Goal: Task Accomplishment & Management: Use online tool/utility

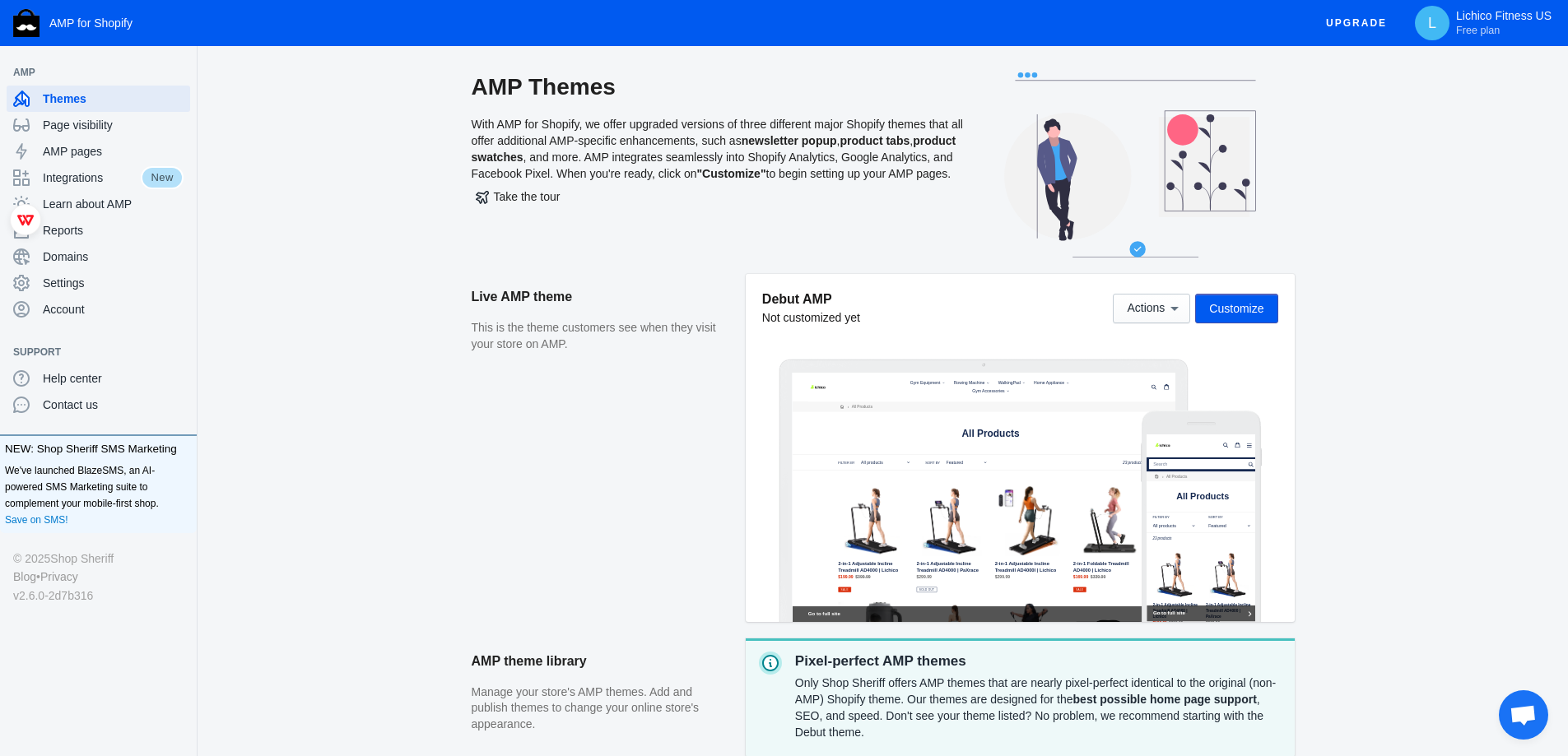
drag, startPoint x: 1389, startPoint y: 149, endPoint x: 1368, endPoint y: 126, distance: 31.1
click at [1389, 149] on div "AMP Themes With AMP for Shopify, we offer upgraded versions of three different …" at bounding box center [883, 172] width 1318 height 201
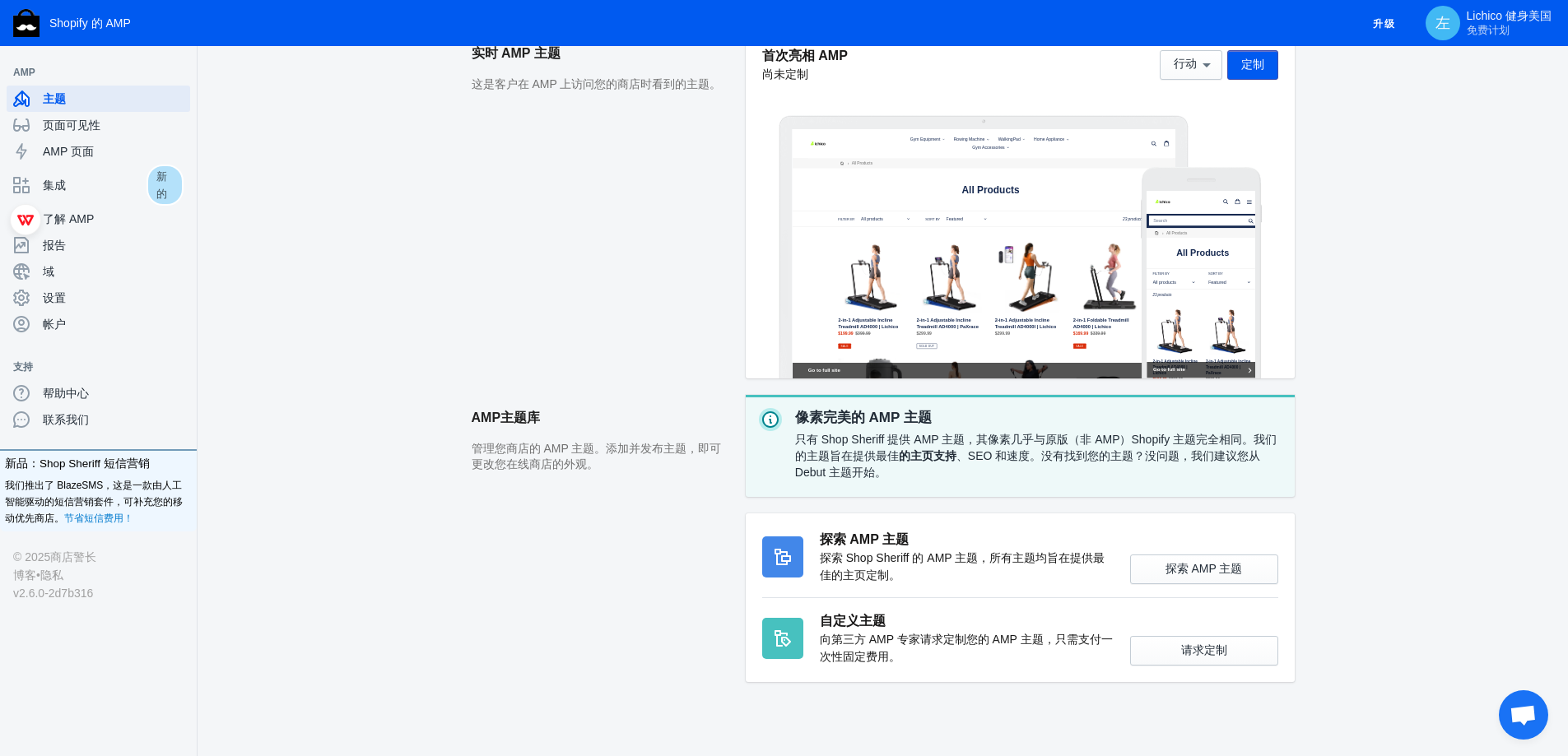
scroll to position [247, 0]
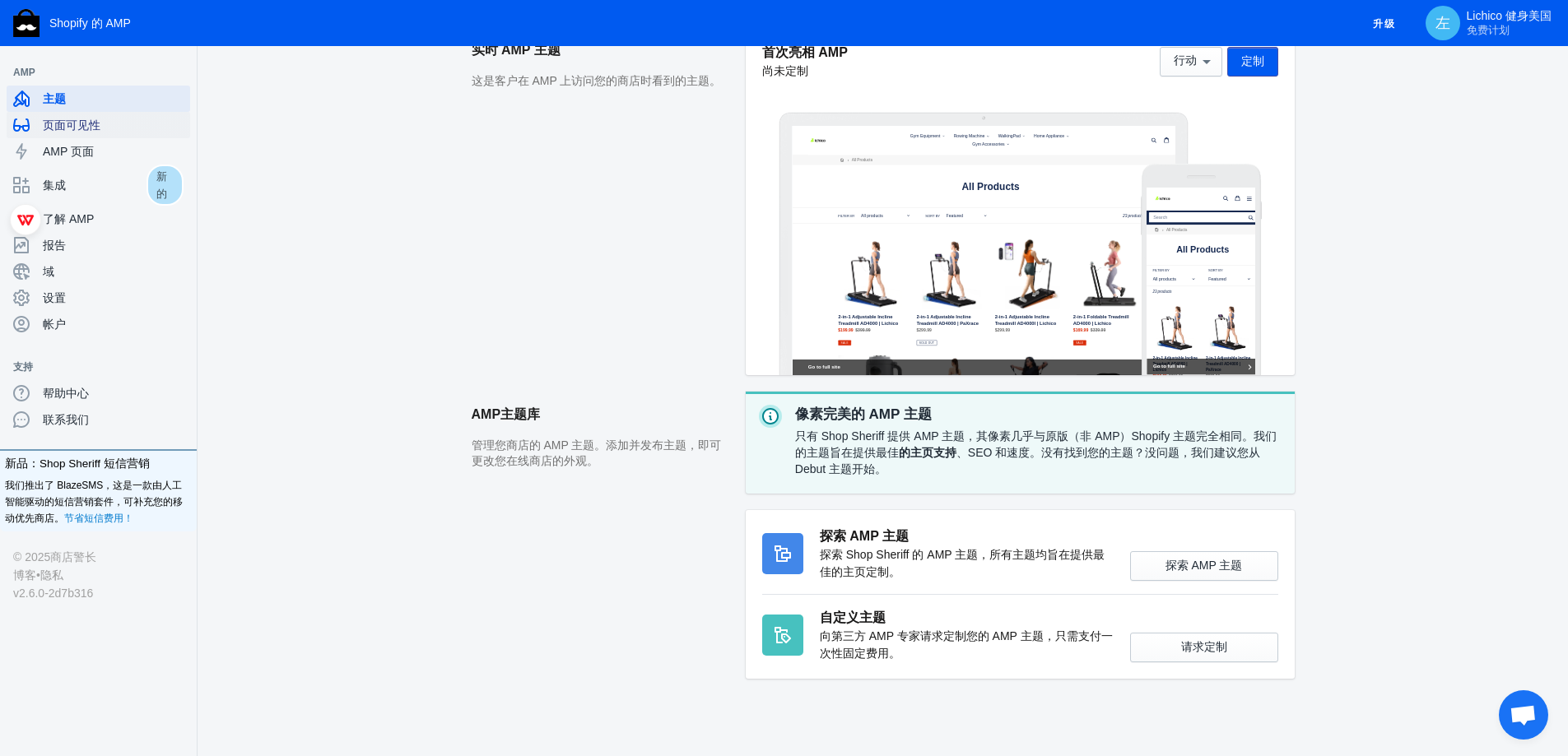
click at [109, 135] on div "页面可见性" at bounding box center [98, 125] width 170 height 27
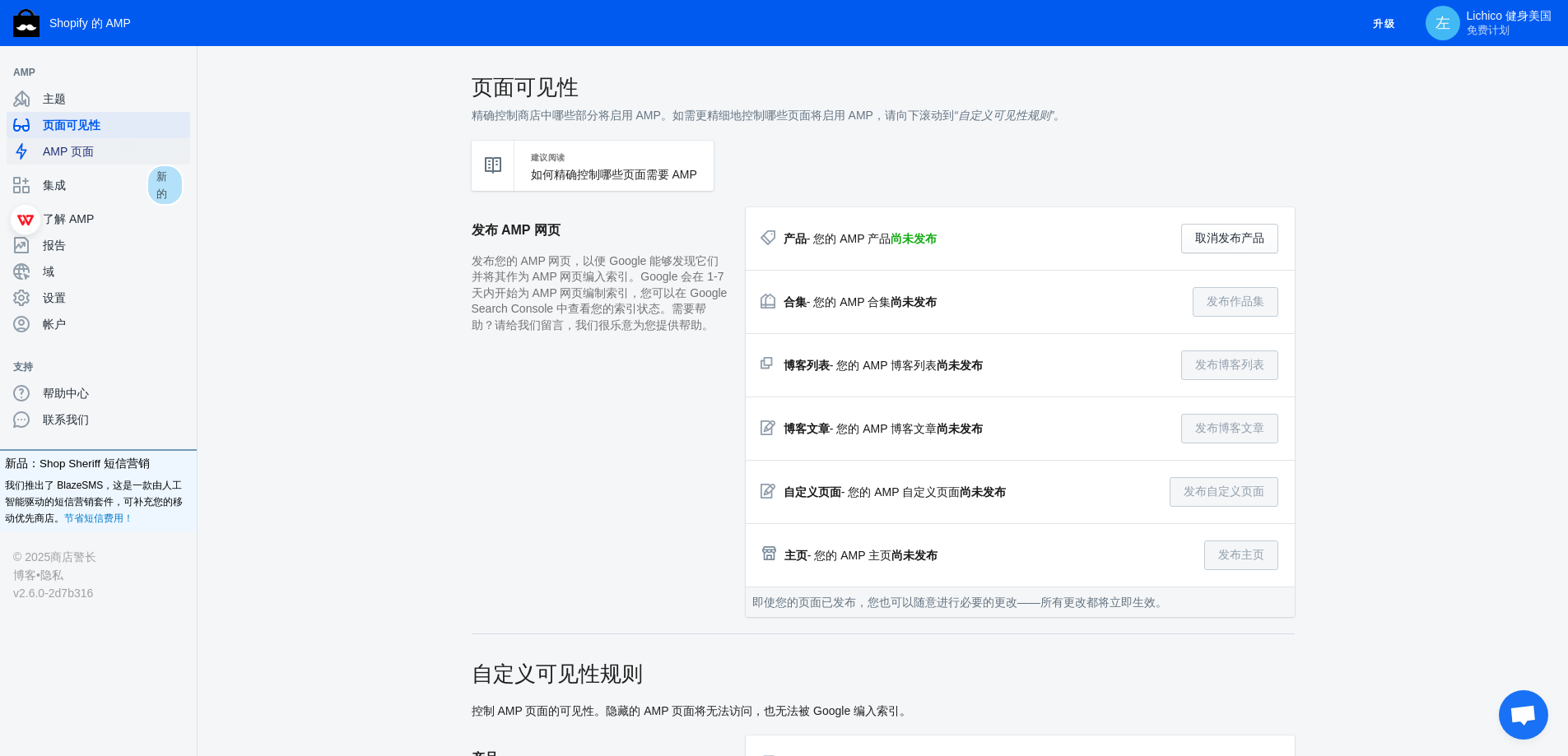
click at [96, 152] on span "AMP 页面" at bounding box center [113, 152] width 141 height 17
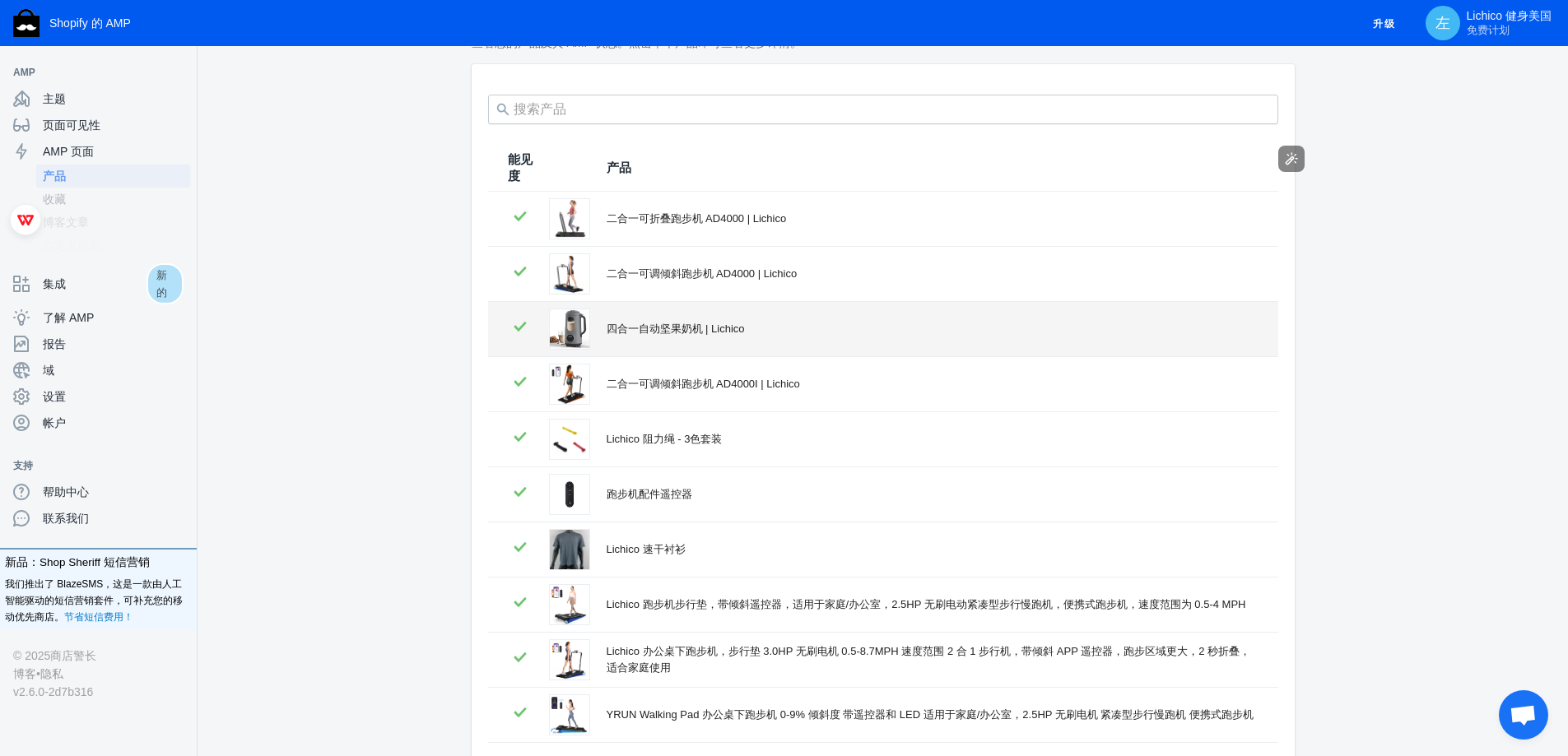
scroll to position [216, 0]
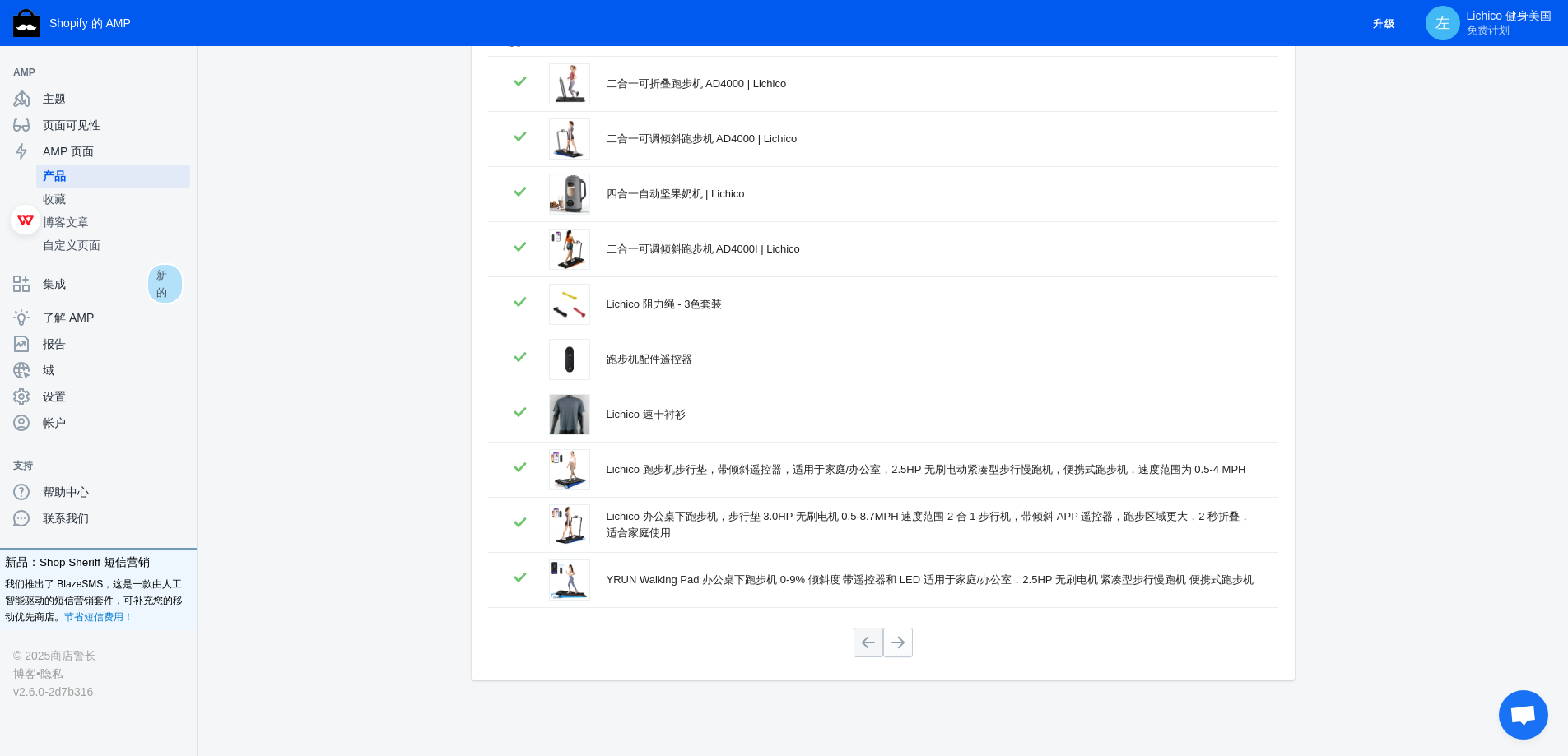
click at [911, 661] on div at bounding box center [883, 642] width 790 height 43
click at [903, 648] on button at bounding box center [898, 643] width 30 height 30
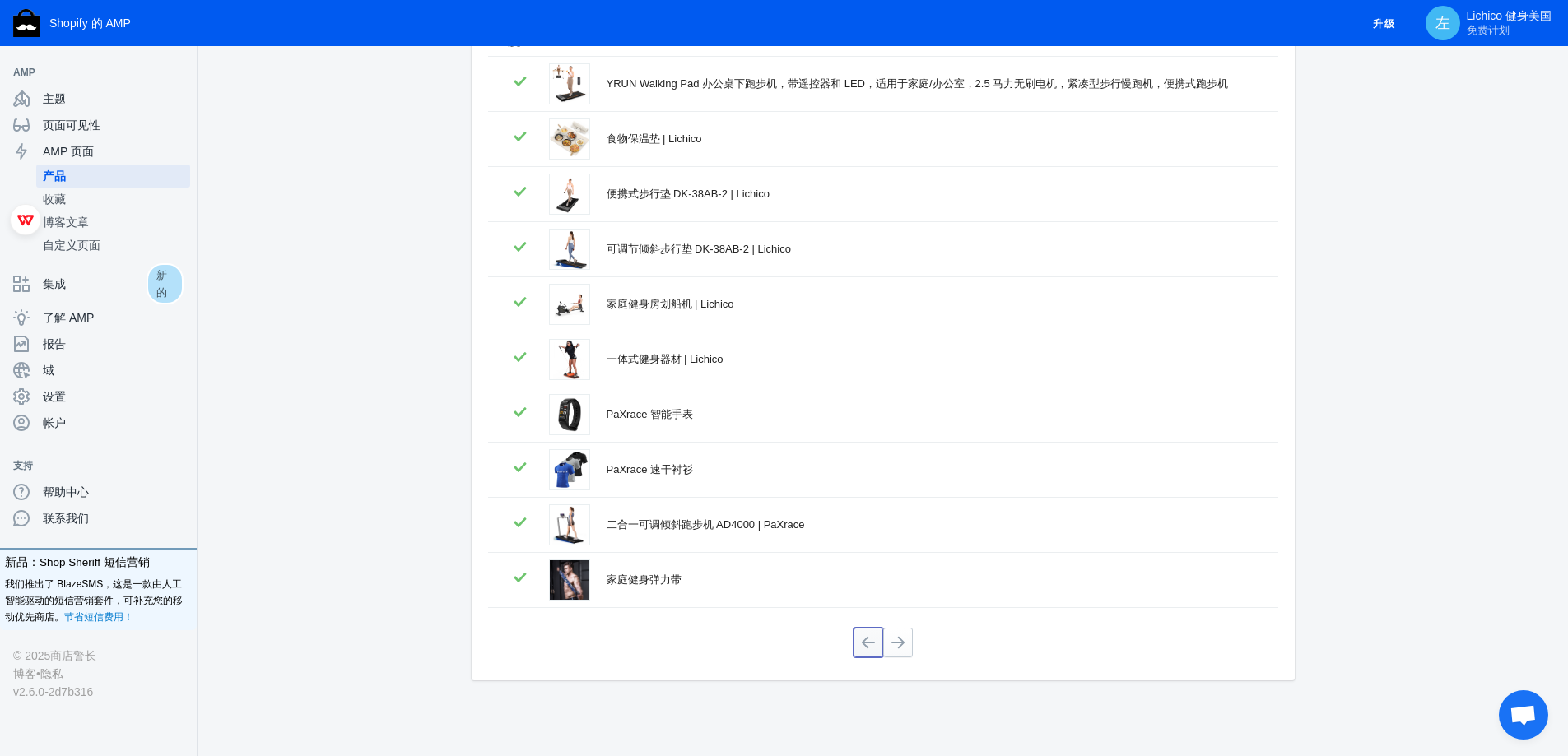
click at [867, 638] on button at bounding box center [868, 643] width 30 height 30
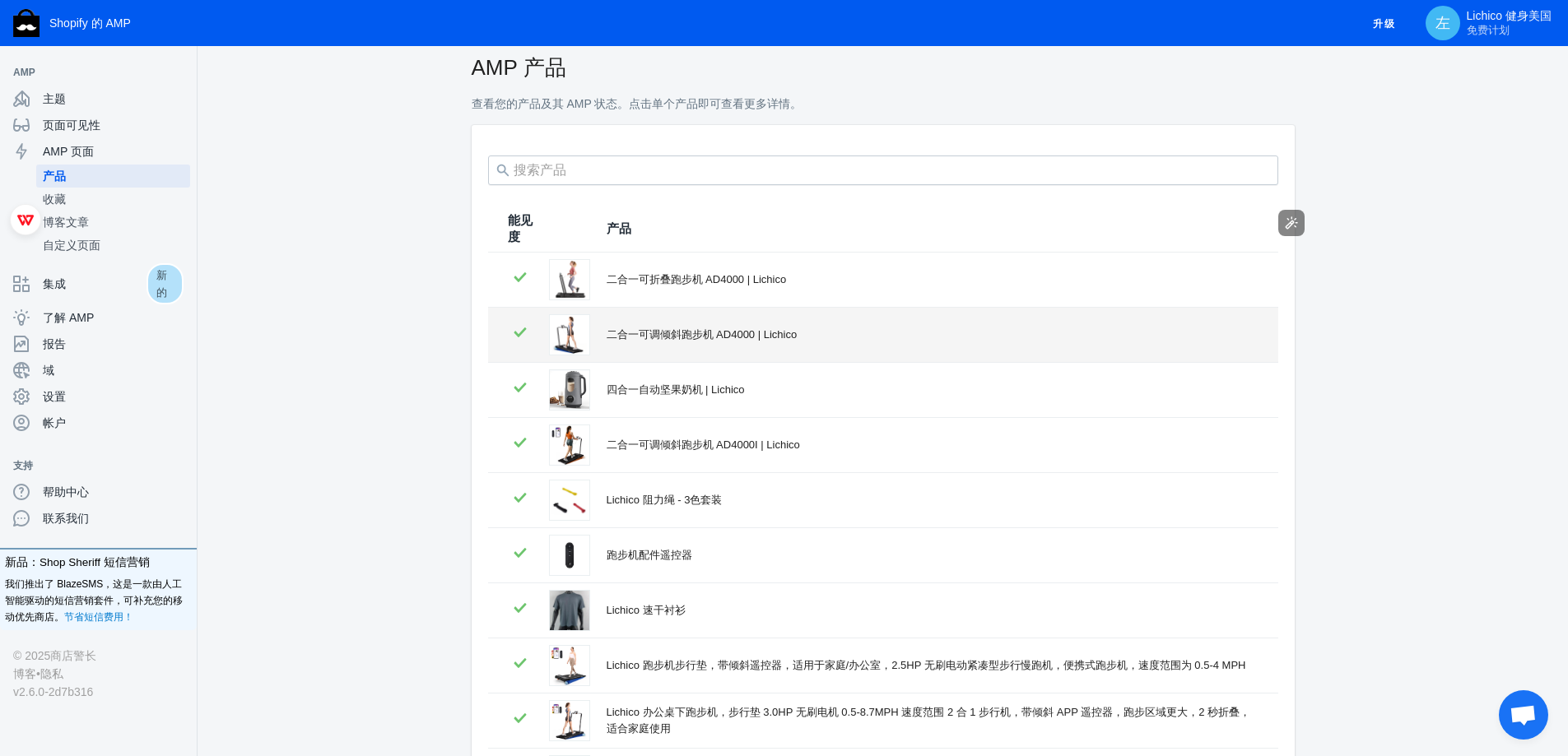
scroll to position [0, 0]
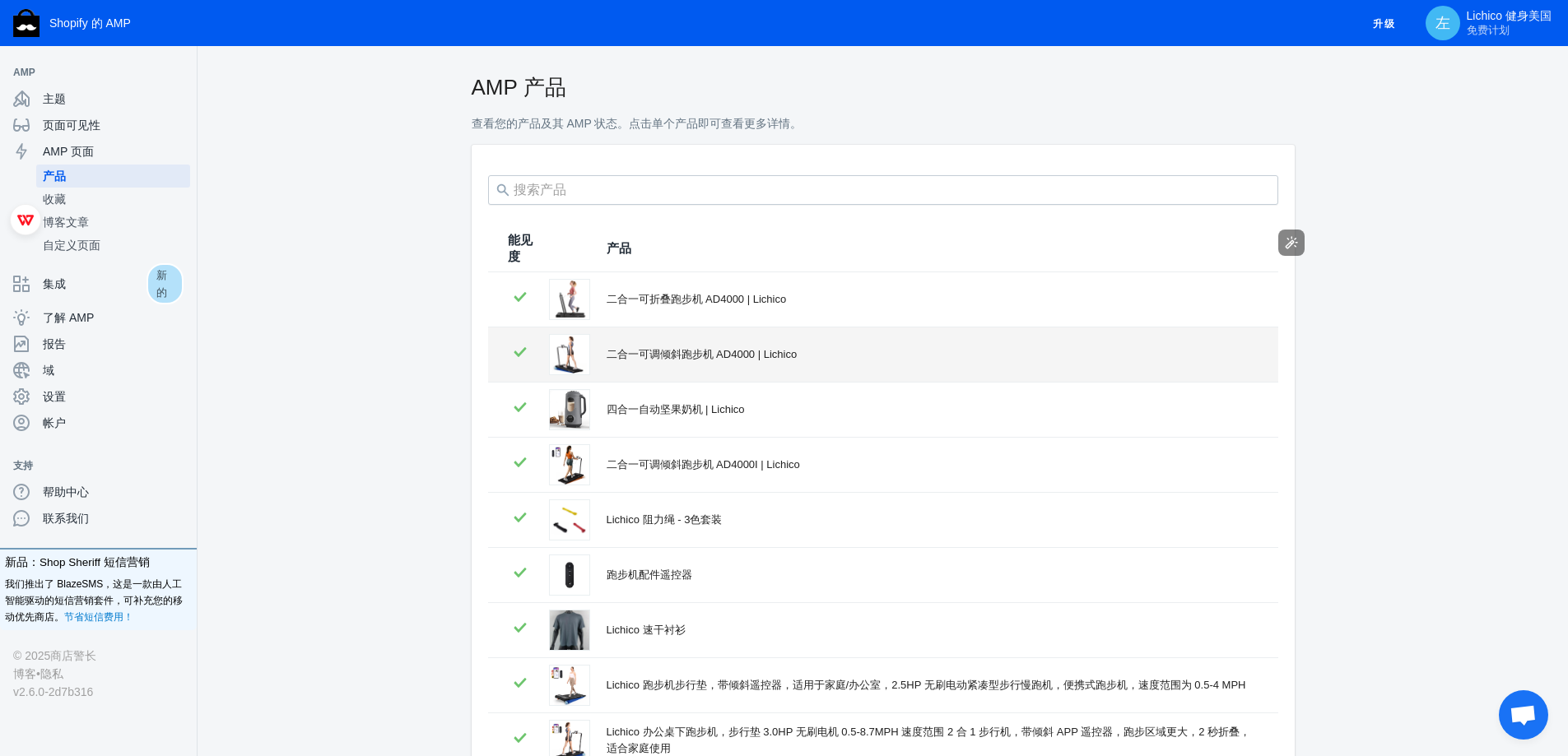
click at [770, 371] on td "二合一可调倾斜跑步机 AD4000 | Lichico" at bounding box center [935, 355] width 688 height 54
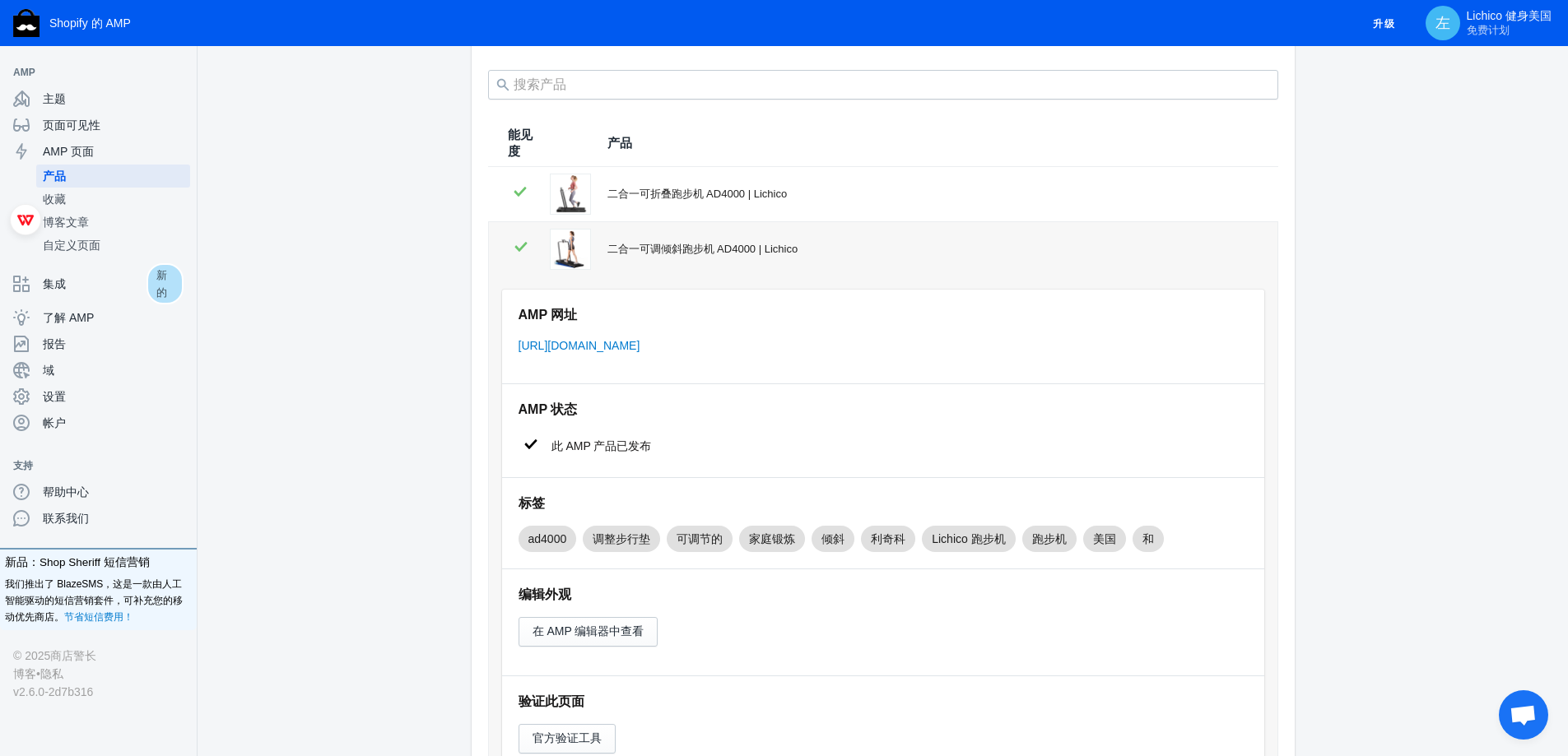
scroll to position [82, 0]
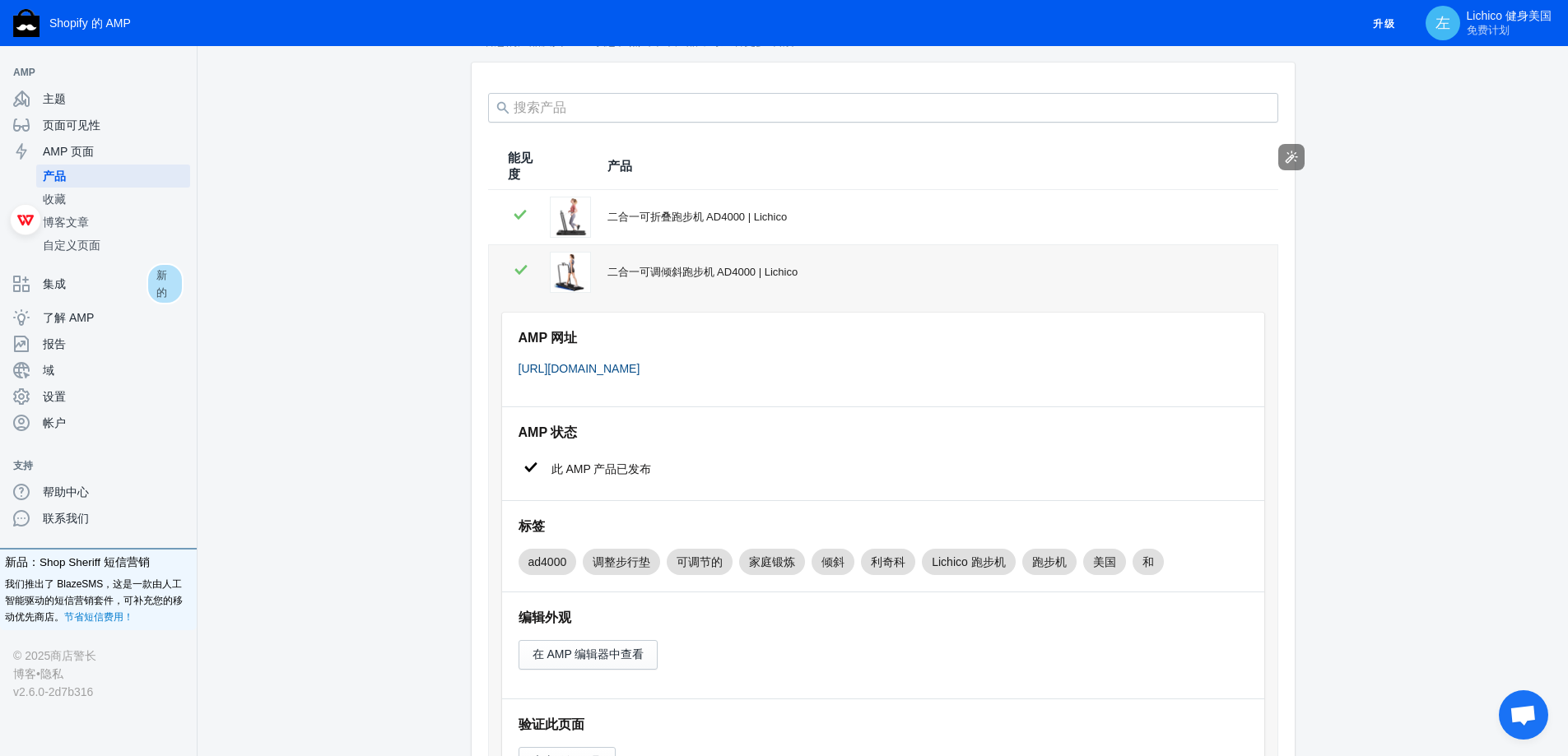
click at [640, 374] on font "[URL][DOMAIN_NAME]" at bounding box center [579, 368] width 122 height 13
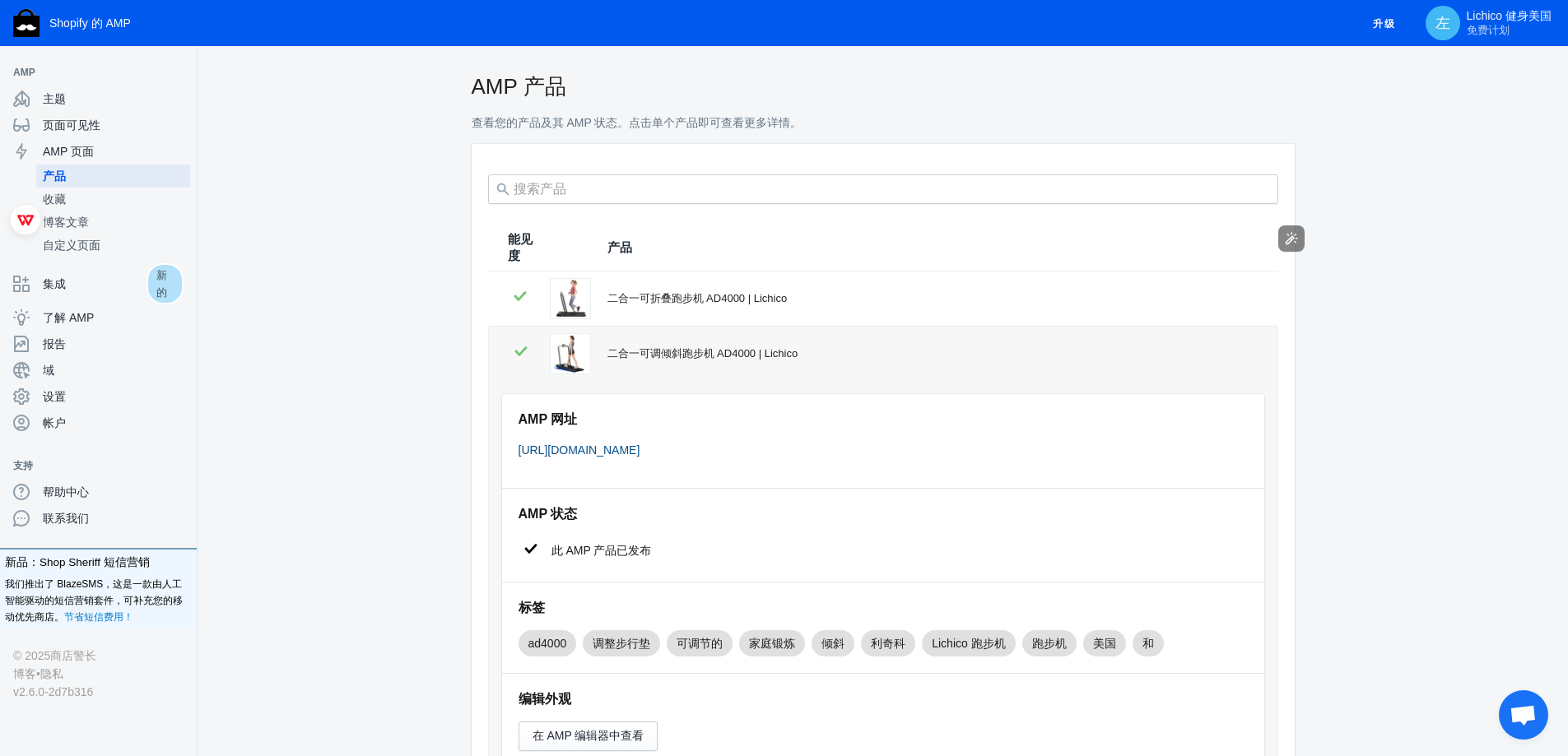
scroll to position [0, 0]
click at [85, 174] on span "产品" at bounding box center [113, 175] width 141 height 17
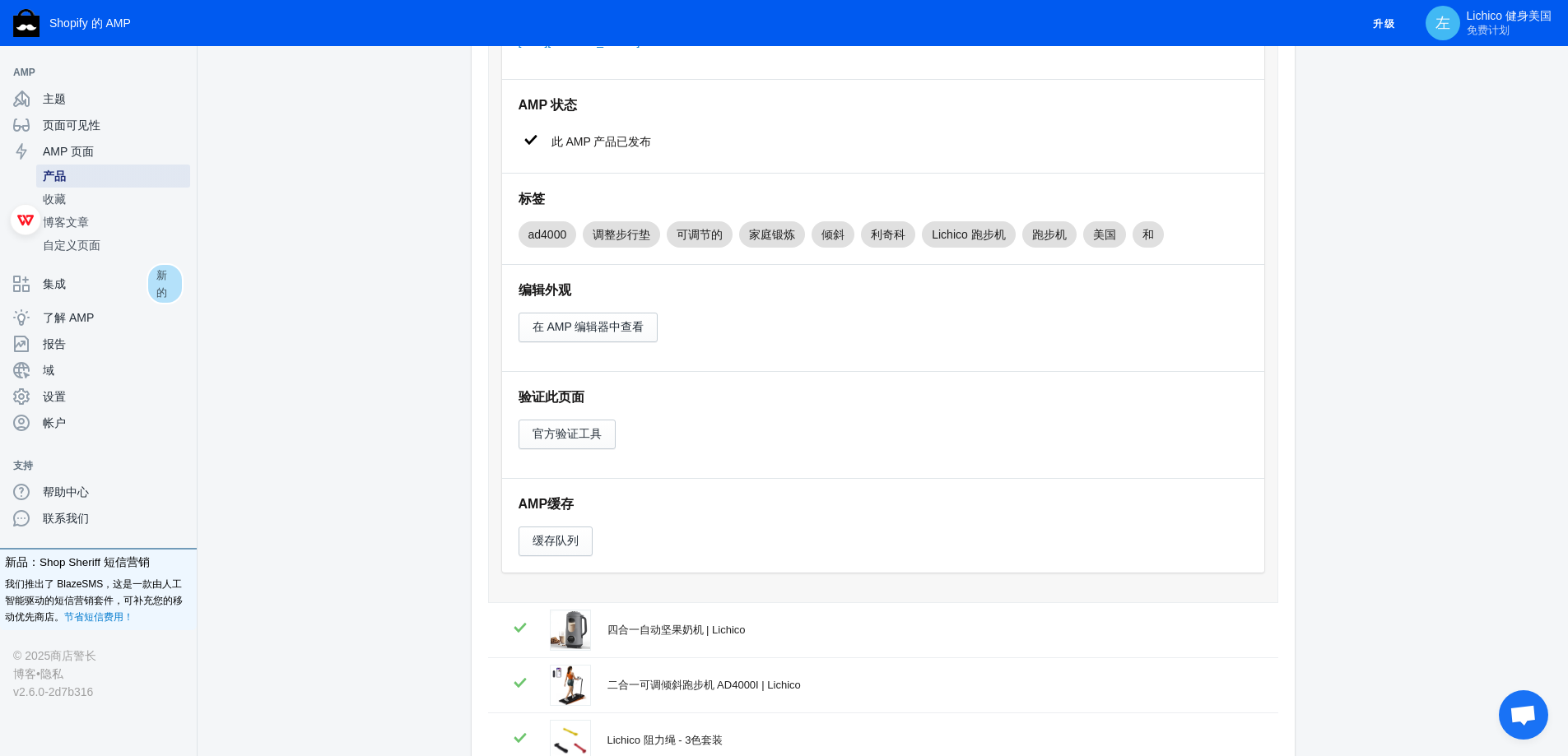
scroll to position [411, 0]
click at [577, 431] on font "官方验证工具" at bounding box center [567, 431] width 69 height 13
